Goal: Task Accomplishment & Management: Use online tool/utility

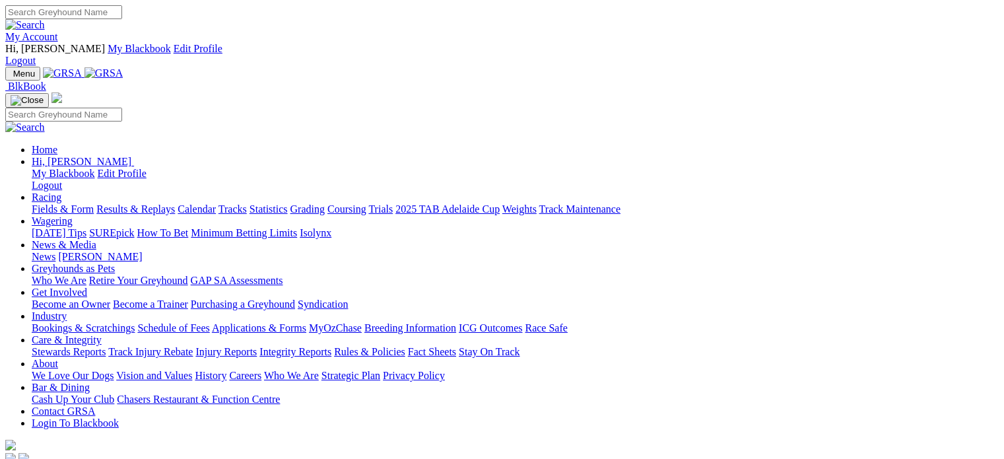
scroll to position [396, 0]
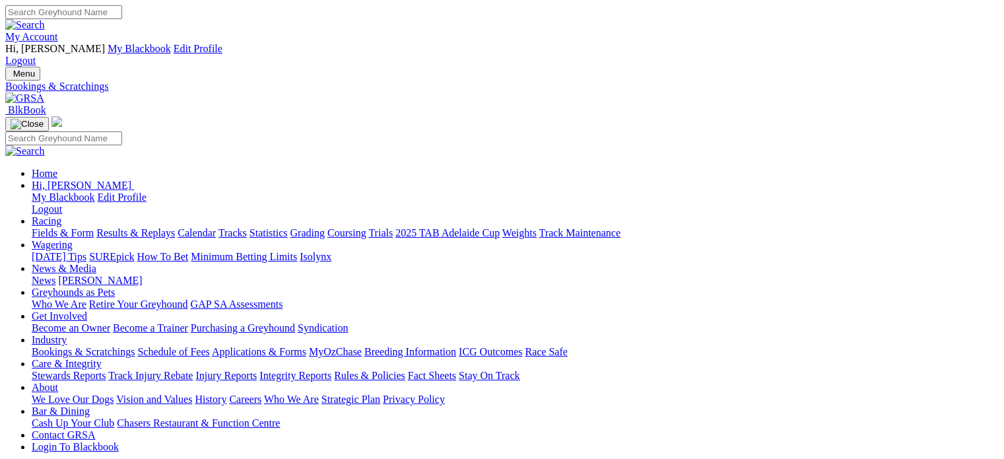
scroll to position [198, 0]
